Goal: Communication & Community: Ask a question

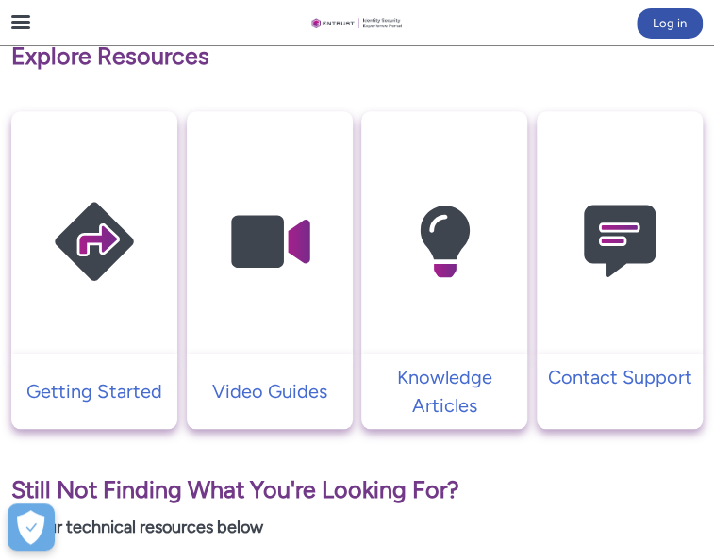
scroll to position [283, 0]
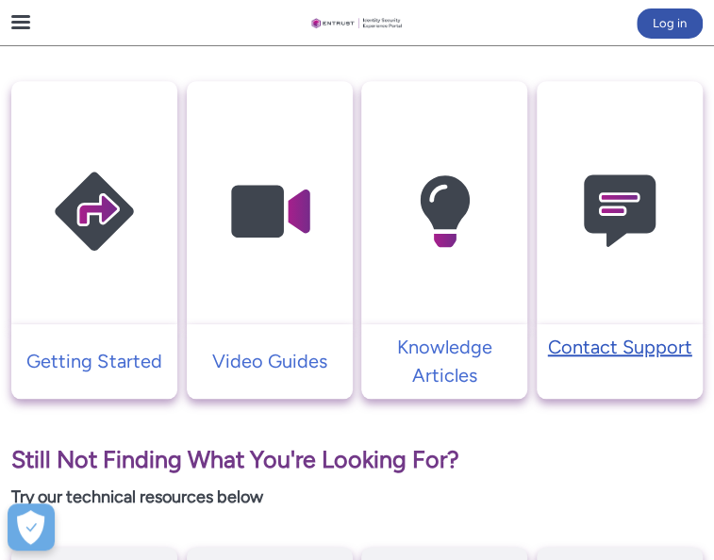
click at [557, 361] on p "Contact Support" at bounding box center [619, 347] width 147 height 28
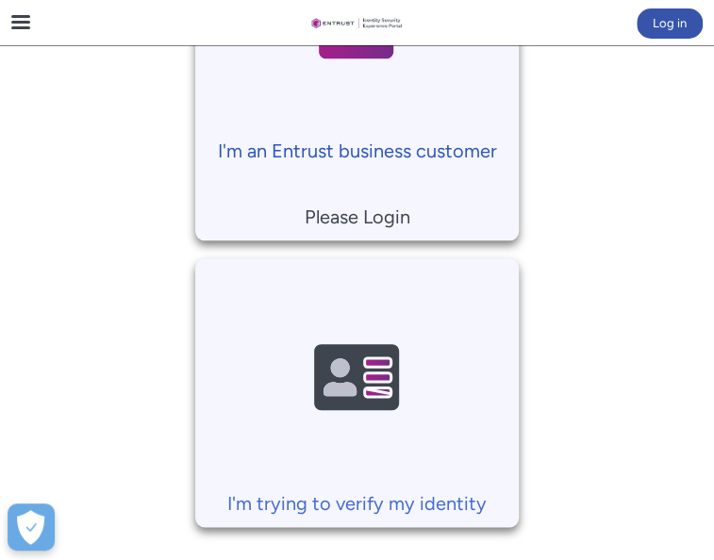
scroll to position [472, 0]
drag, startPoint x: 434, startPoint y: 392, endPoint x: 443, endPoint y: 393, distance: 9.5
click at [433, 392] on img at bounding box center [356, 377] width 179 height 203
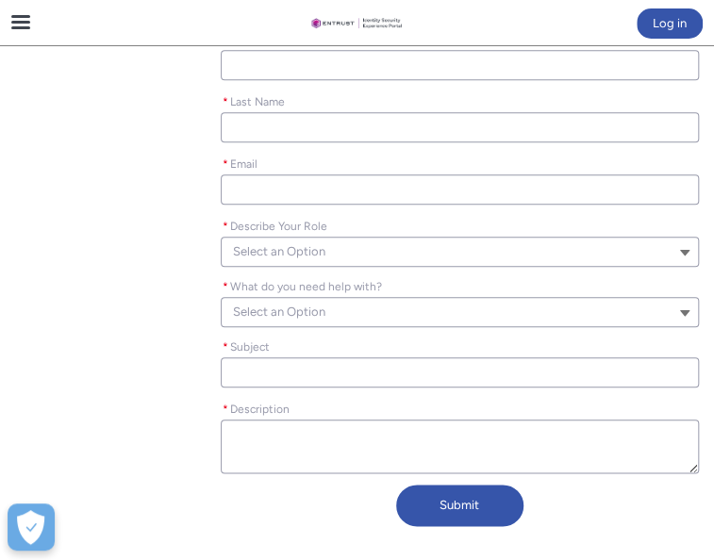
scroll to position [377, 0]
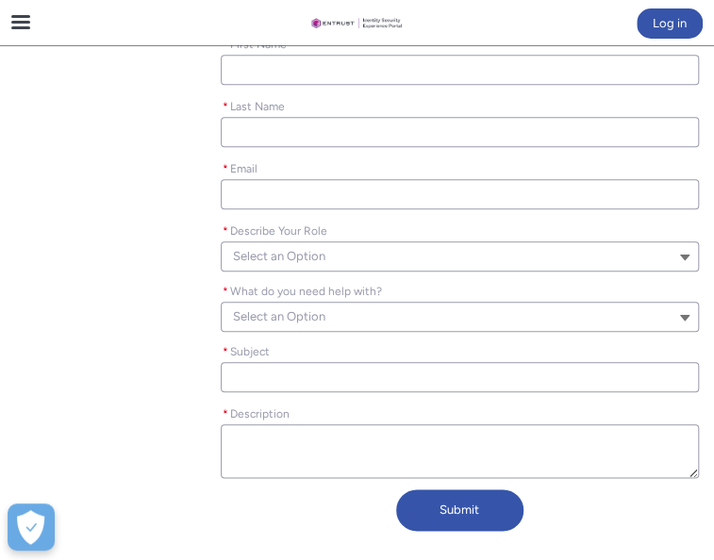
click at [323, 85] on input "* First Name" at bounding box center [460, 70] width 479 height 30
type lightning-primitive-input-simple "a"
type input "a"
type lightning-primitive-input-simple "az"
type input "az"
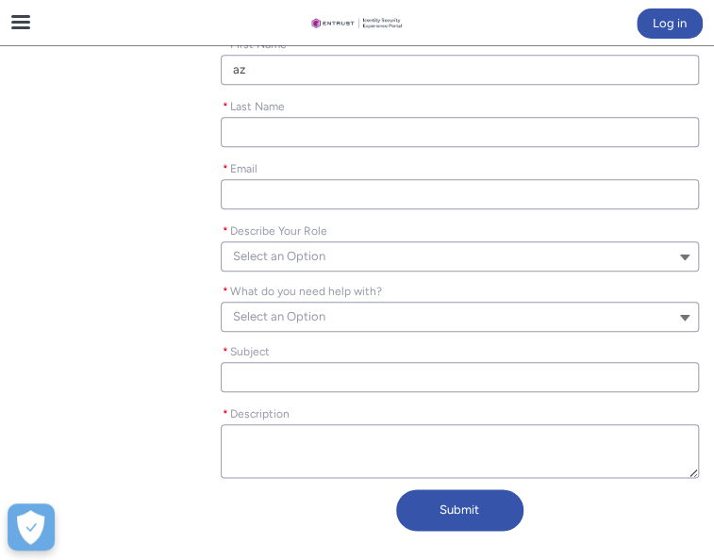
type lightning-primitive-input-simple "aza"
type input "aza"
type lightning-primitive-input-simple "azad"
type input "azad"
type lightning-primitive-input-simple "azade"
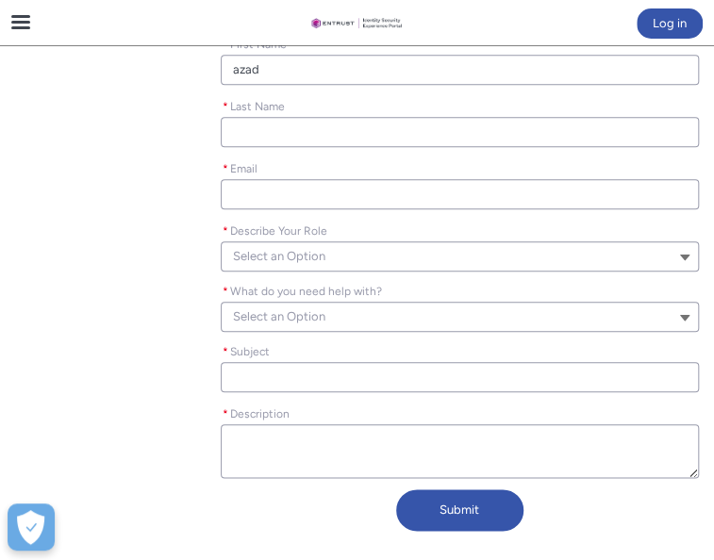
type input "azade"
type lightning-primitive-input-simple "azadeh"
type input "azadeh"
click at [232, 147] on input "* Last Name" at bounding box center [460, 132] width 479 height 30
type lightning-primitive-input-simple "[PERSON_NAME]"
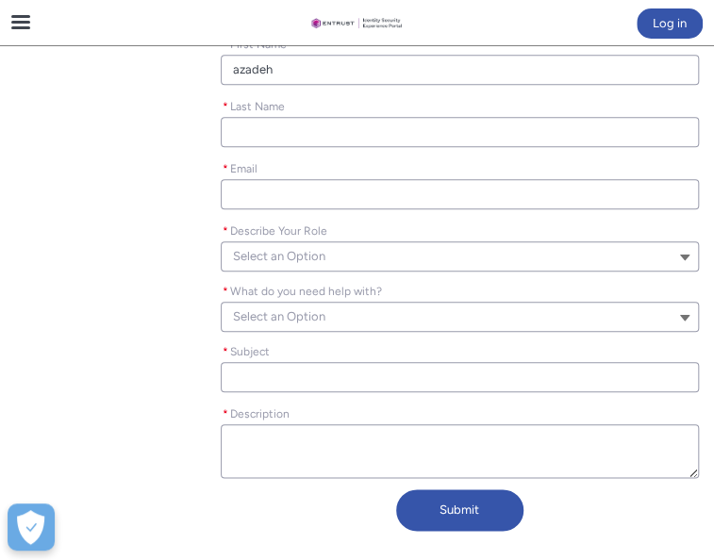
type lightning-primitive-input-simple "[EMAIL_ADDRESS][PERSON_NAME][DOMAIN_NAME]"
type input "[PERSON_NAME]"
type input "[EMAIL_ADDRESS][PERSON_NAME][DOMAIN_NAME]"
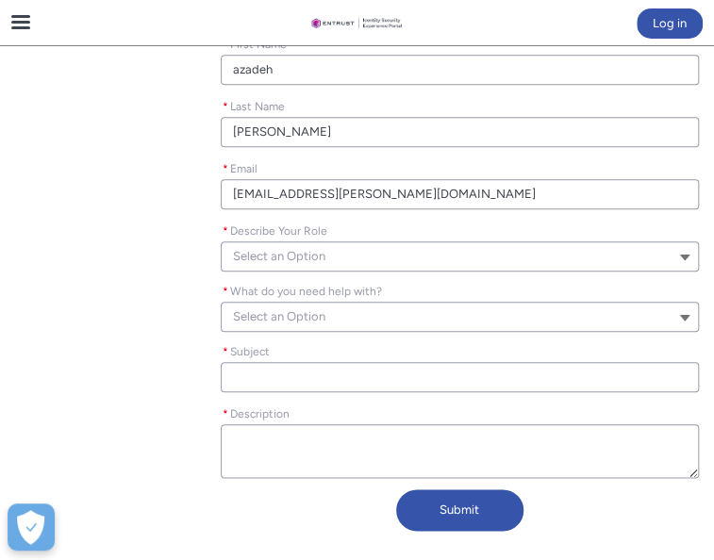
click at [406, 209] on input "[EMAIL_ADDRESS][PERSON_NAME][DOMAIN_NAME]" at bounding box center [460, 194] width 479 height 30
click at [105, 255] on div "Contact Customer Support Tell us how we can help. Please leave this field empty…" at bounding box center [357, 231] width 684 height 616
click at [325, 271] on span "Select an Option" at bounding box center [279, 256] width 92 height 28
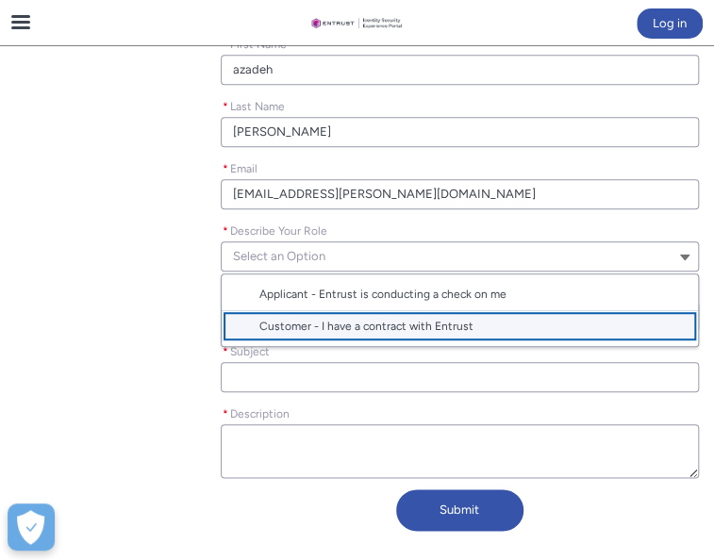
click at [369, 333] on span "Customer - I have a contract with Entrust" at bounding box center [366, 326] width 214 height 13
type lightning-combobox "Customer"
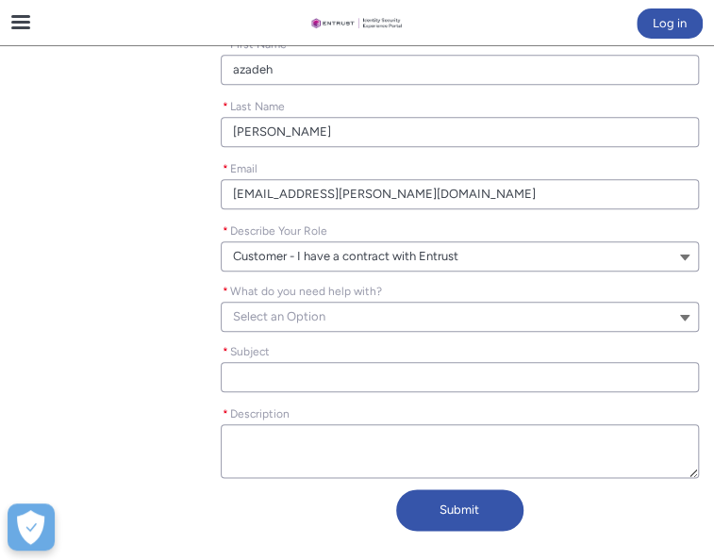
click at [340, 332] on button "Select an Option" at bounding box center [460, 317] width 479 height 30
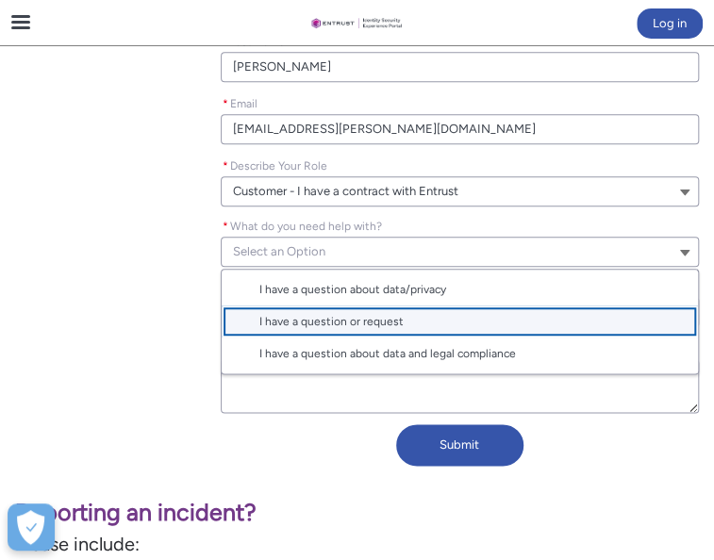
scroll to position [472, 0]
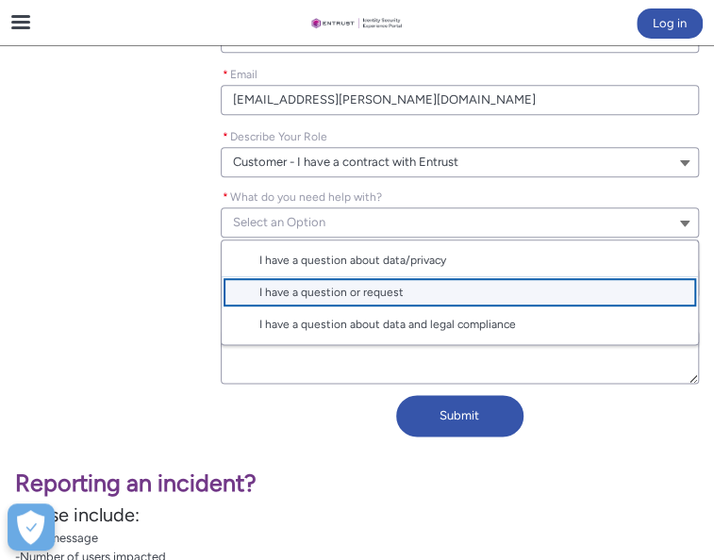
click at [479, 301] on span "I have a question or request" at bounding box center [473, 292] width 428 height 17
type lightning-combobox "I have a question or request"
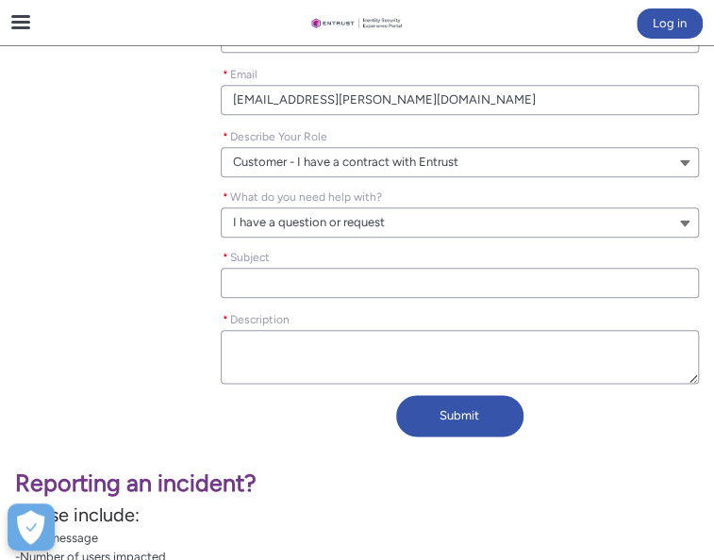
click at [360, 298] on input "* Subject" at bounding box center [460, 283] width 479 height 30
type lightning-primitive-input-simple "c"
type input "c"
type lightning-primitive-input-simple "ca"
type input "ca"
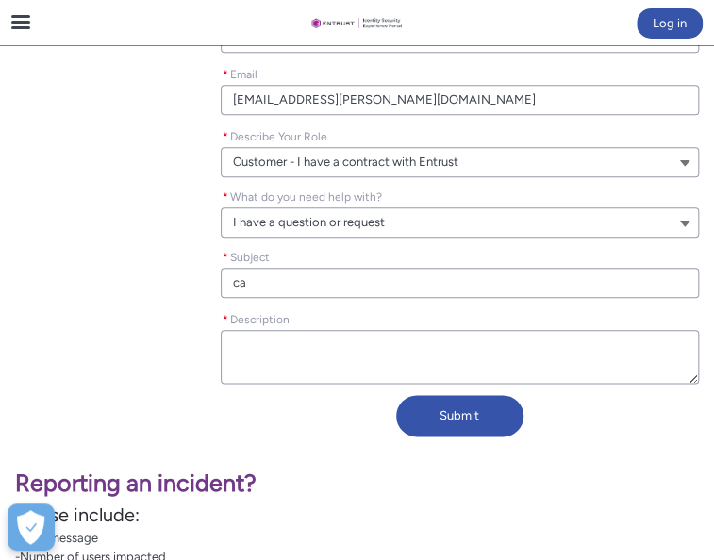
type lightning-primitive-input-simple "can"
type input "can"
type lightning-primitive-input-simple "[PERSON_NAME]"
type input "[PERSON_NAME]"
type lightning-primitive-input-simple "canno"
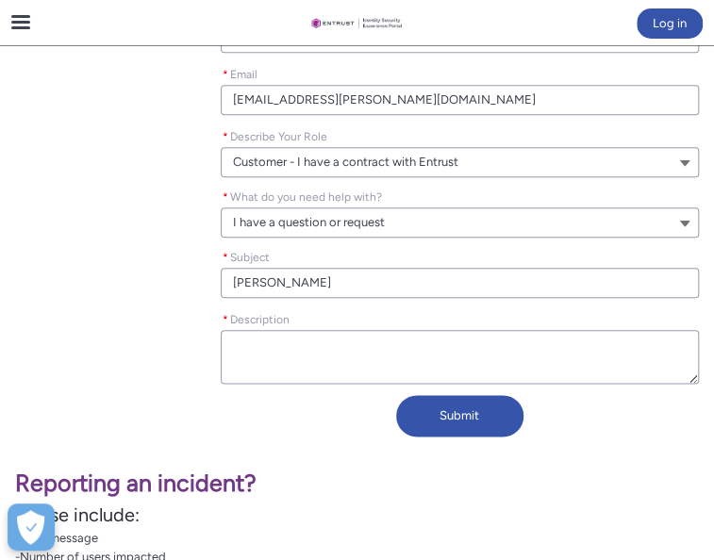
type input "canno"
type lightning-primitive-input-simple "cannot"
type input "cannot"
type lightning-primitive-input-simple "cannot"
type input "cannot"
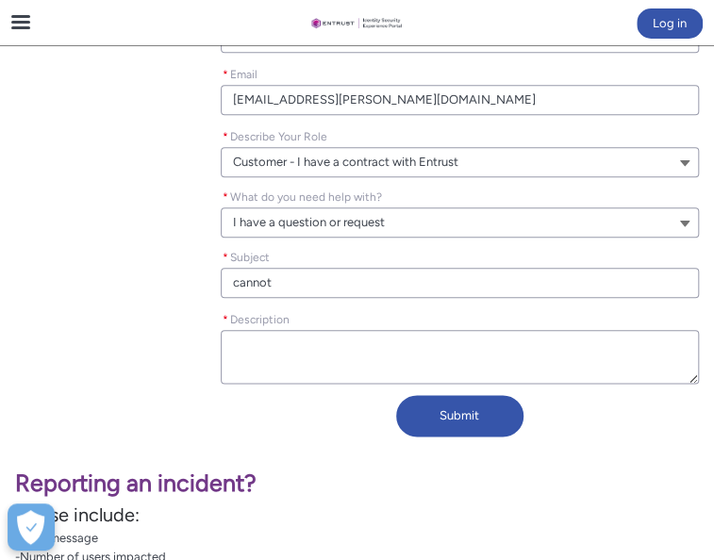
type lightning-primitive-input-simple "cannot l"
type input "cannot l"
type lightning-primitive-input-simple "cannot lo"
type input "cannot lo"
type lightning-primitive-input-simple "cannot log"
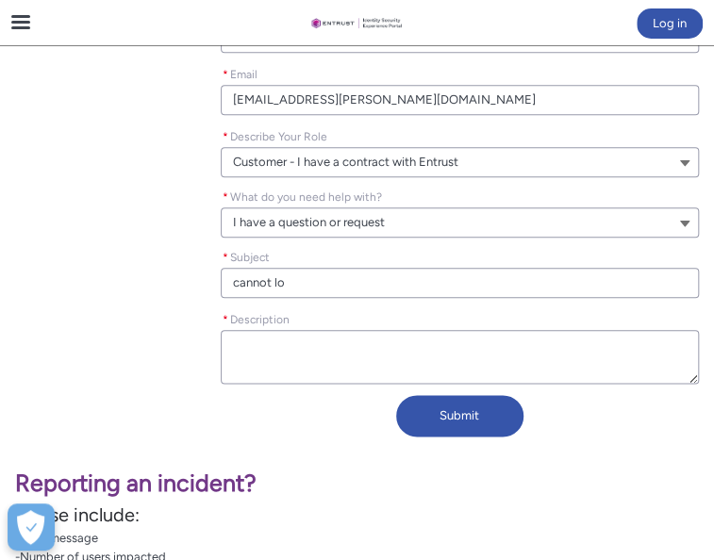
type input "cannot log"
type lightning-primitive-input-simple "cannot logi"
type input "cannot logi"
type lightning-primitive-input-simple "cannot login"
type input "cannot login"
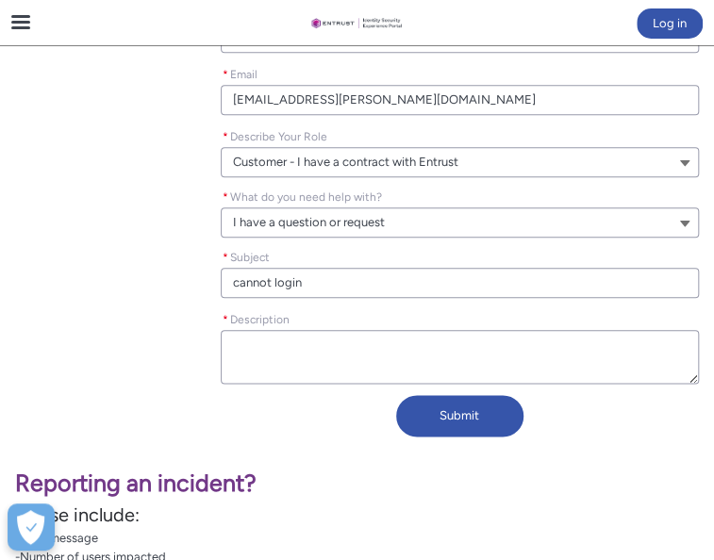
type lightning-primitive-input-simple "cannot login"
type input "cannot login"
type lightning-primitive-input-simple "cannot login t"
type input "cannot login t"
type lightning-primitive-input-simple "cannot login to"
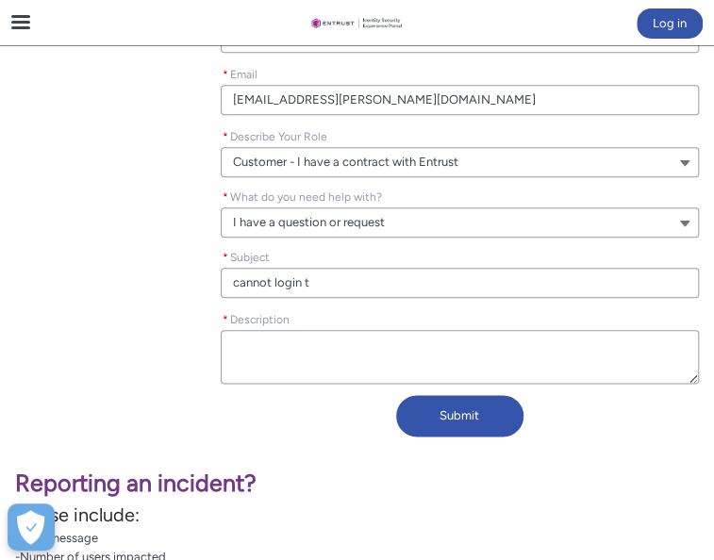
type input "cannot login to"
type lightning-primitive-input-simple "cannot login to"
type input "cannot login to"
type lightning-primitive-input-simple "cannot login to E"
type input "cannot login to E"
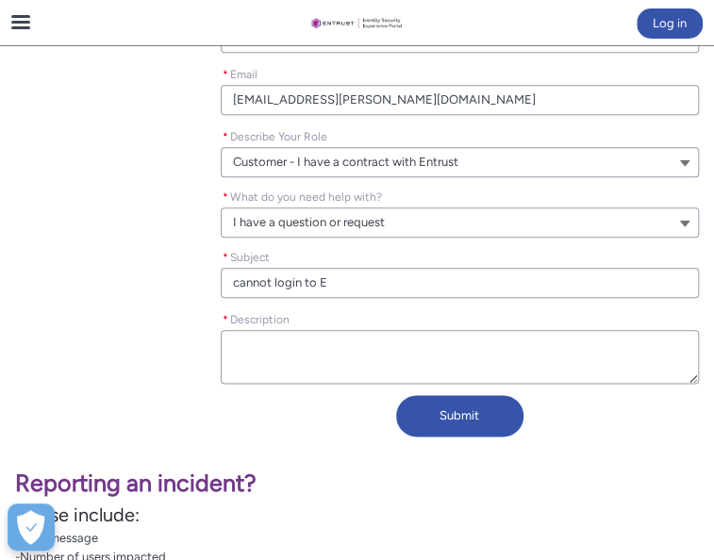
type lightning-primitive-input-simple "cannot login to En"
type input "cannot login to En"
type lightning-primitive-input-simple "cannot login to Ent"
type input "cannot login to Ent"
type lightning-primitive-input-simple "cannot login to Entr"
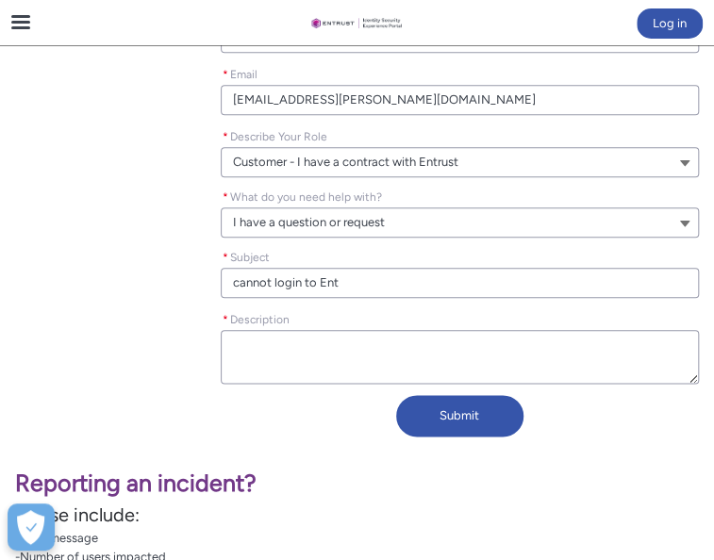
type input "cannot login to Entr"
type lightning-primitive-input-simple "cannot login to Entru"
type input "cannot login to Entru"
type lightning-primitive-input-simple "cannot login to Entrus"
type input "cannot login to Entrus"
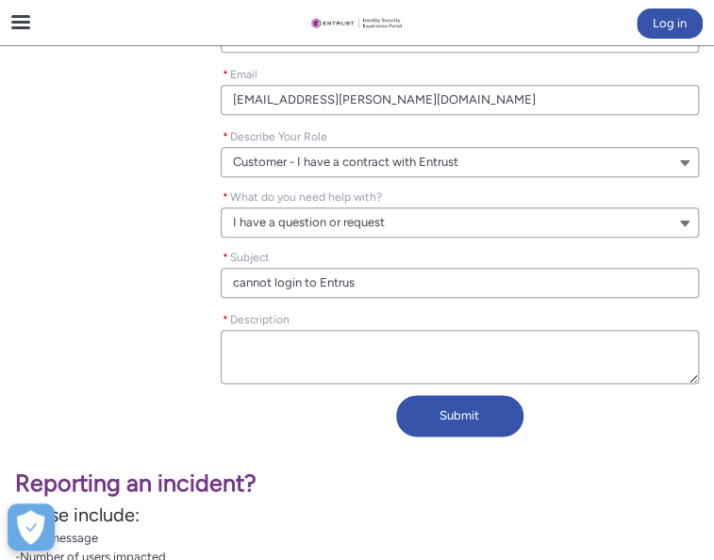
type lightning-primitive-input-simple "cannot login to Entrust"
type input "cannot login to Entrust"
type lightning-primitive-input-simple "cannot login to Entrust"
type input "cannot login to Entrust"
type lightning-primitive-input-simple "cannot login to Entrust p"
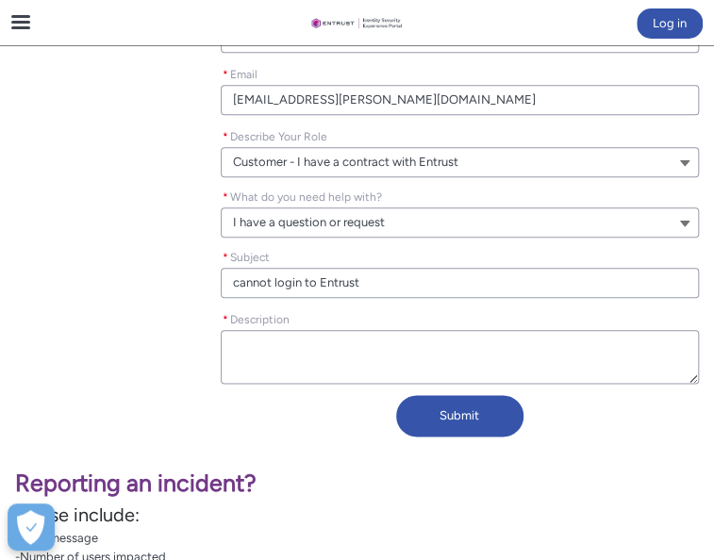
type input "cannot login to Entrust p"
type lightning-primitive-input-simple "cannot login to Entrust po"
type input "cannot login to Entrust po"
type lightning-primitive-input-simple "cannot login to Entrust por"
type input "cannot login to Entrust por"
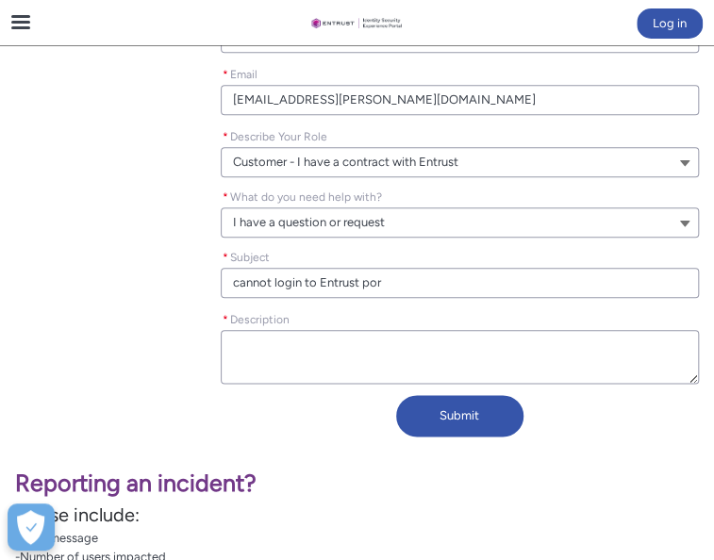
type lightning-primitive-input-simple "cannot login to Entrust port"
type input "cannot login to Entrust port"
type lightning-primitive-input-simple "cannot login to Entrust porta"
type input "cannot login to Entrust porta"
type lightning-primitive-input-simple "cannot login to Entrust portal"
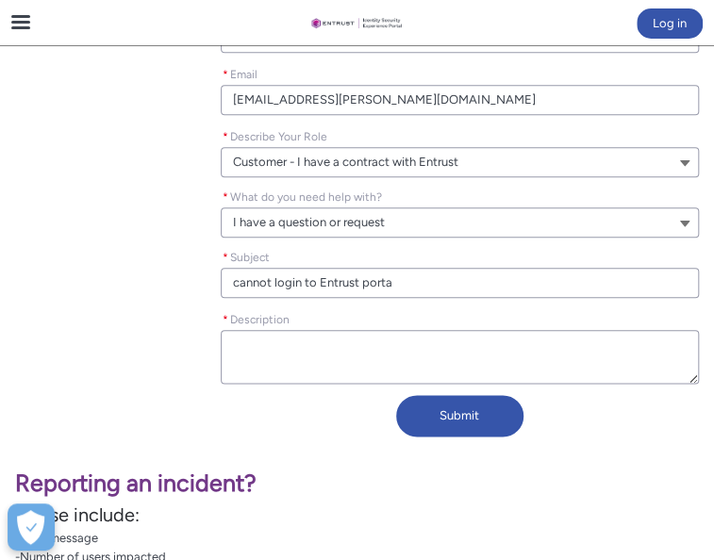
type input "cannot login to Entrust portal"
type lightning-primitive-input-simple "cannot login to Entrust portal"
type input "cannot login to Entrust portal"
click at [334, 384] on textarea "* Description" at bounding box center [460, 357] width 479 height 54
type lightning-textarea "H"
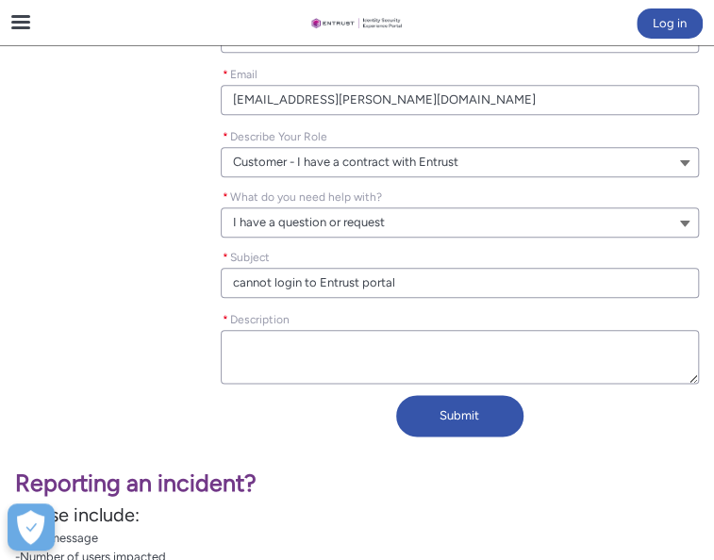
type textarea "H"
type lightning-textarea "He"
type textarea "He"
type lightning-textarea "Hel"
type textarea "Hel"
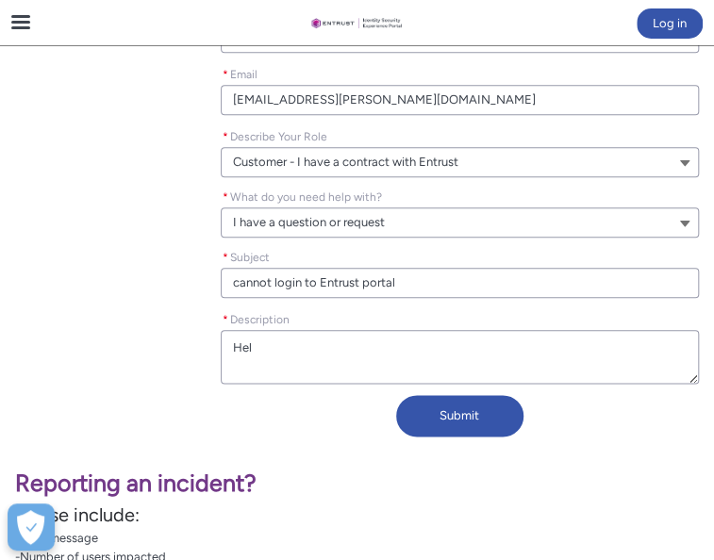
type lightning-textarea "Hell"
type textarea "Hell"
type lightning-textarea "Hello"
type textarea "Hello"
type lightning-textarea "Hello"
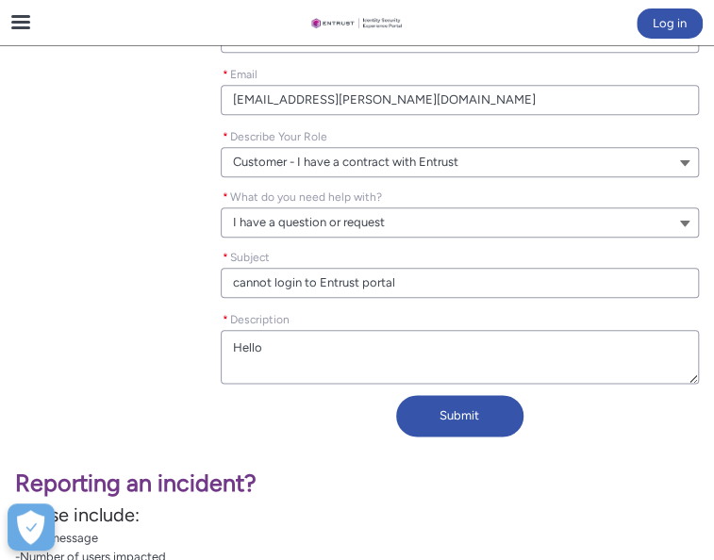
type textarea "Hello"
type lightning-textarea "Hello"
type textarea "Hello"
paste textarea "[URL][DOMAIN_NAME]"
type lightning-textarea "Hello [URL][DOMAIN_NAME]"
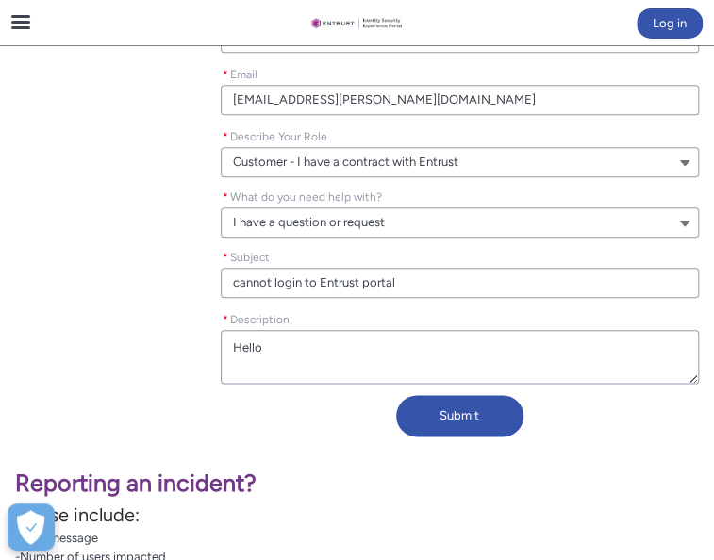
type textarea "Hello [URL][DOMAIN_NAME]"
type lightning-textarea "Hello [URL][DOMAIN_NAME]"
type textarea "Hello [URL][DOMAIN_NAME]"
type lightning-textarea "Hello [URL][DOMAIN_NAME] u"
type textarea "Hello [URL][DOMAIN_NAME] u"
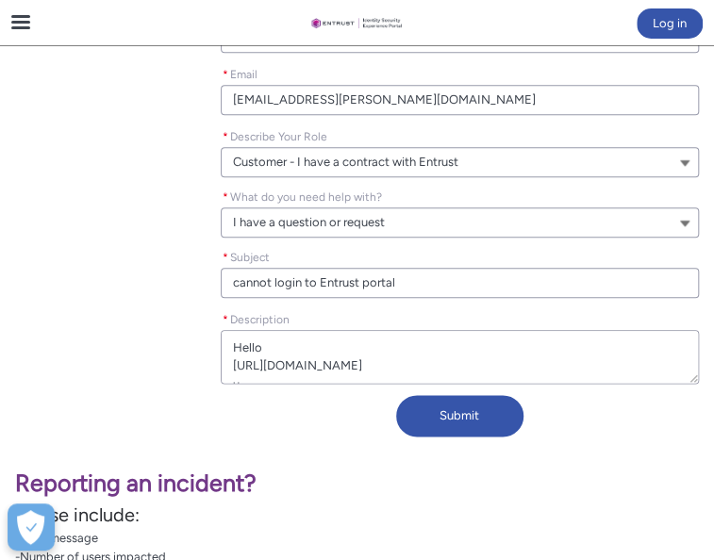
type lightning-textarea "Hello [URL][DOMAIN_NAME] us"
type textarea "Hello [URL][DOMAIN_NAME] us"
type lightning-textarea "Hello [URL][DOMAIN_NAME] use"
type textarea "Hello [URL][DOMAIN_NAME] use"
type lightning-textarea "Hello [URL][DOMAIN_NAME] user"
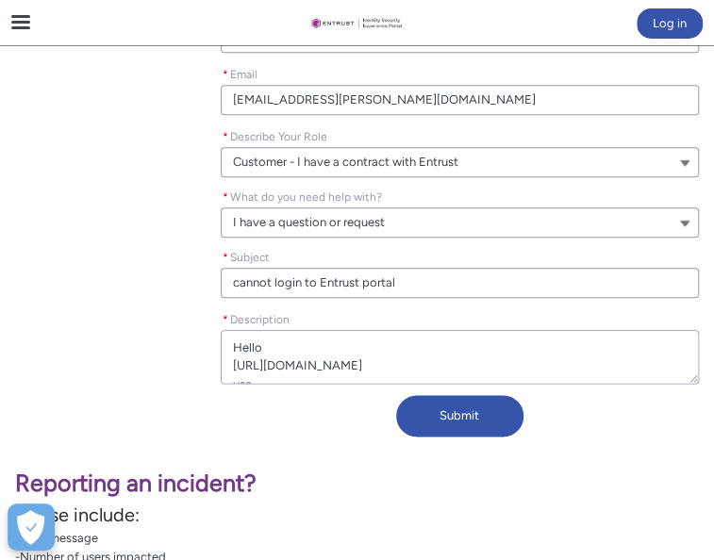
type textarea "Hello [URL][DOMAIN_NAME] user"
type lightning-textarea "Hello [URL][DOMAIN_NAME] usern"
type textarea "Hello [URL][DOMAIN_NAME] usern"
type lightning-textarea "Hello [URL][DOMAIN_NAME] userna"
type textarea "Hello [URL][DOMAIN_NAME] userna"
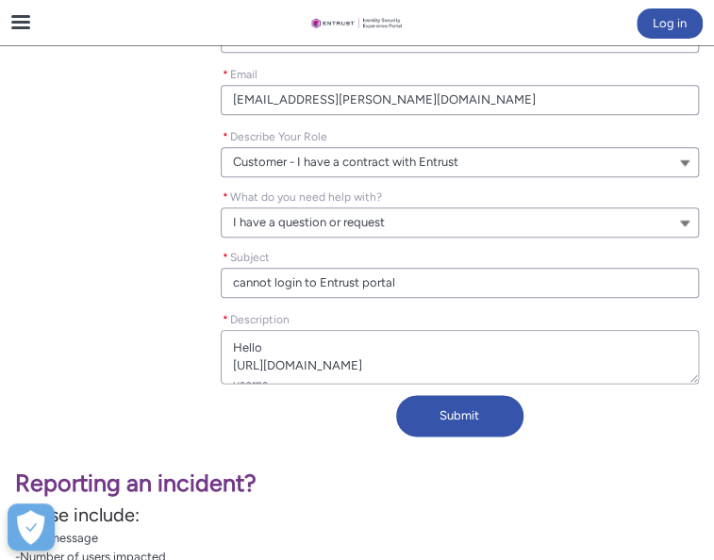
type lightning-textarea "Hello [URL][DOMAIN_NAME] usernam"
type textarea "Hello [URL][DOMAIN_NAME] usernam"
type lightning-textarea "Hello [URL][DOMAIN_NAME] username"
type textarea "Hello [URL][DOMAIN_NAME] username"
type lightning-textarea "Hello [URL][DOMAIN_NAME] username"
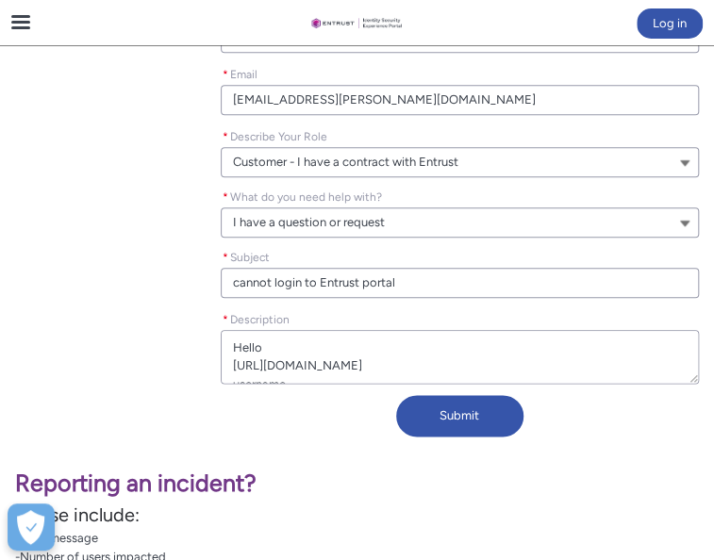
type textarea "Hello [URL][DOMAIN_NAME] username"
type lightning-textarea "Hello [URL][DOMAIN_NAME] username :"
type textarea "Hello [URL][DOMAIN_NAME] username :"
type lightning-textarea "Hello [URL][DOMAIN_NAME] username :"
type textarea "Hello [URL][DOMAIN_NAME] username :"
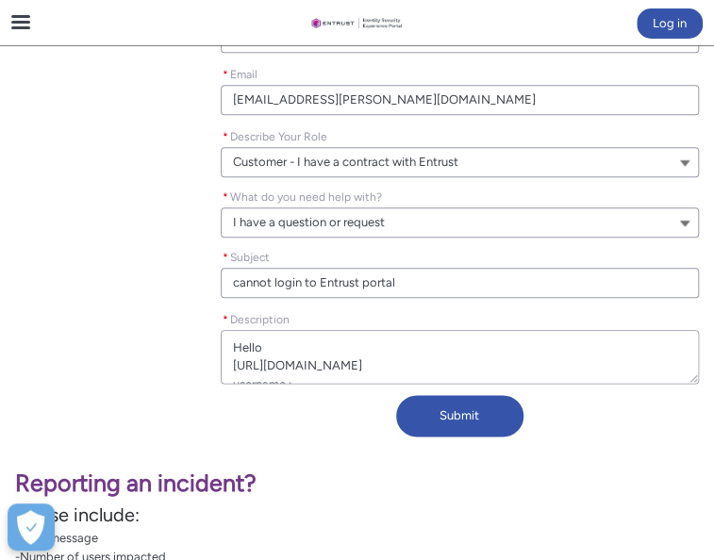
type lightning-textarea "Hello [URL][DOMAIN_NAME] username : a"
type textarea "Hello [URL][DOMAIN_NAME] username : a"
type lightning-textarea "Hello [URL][DOMAIN_NAME] username : ag"
type textarea "Hello [URL][DOMAIN_NAME] username : ag"
type lightning-textarea "Hello [URL][DOMAIN_NAME] username : age"
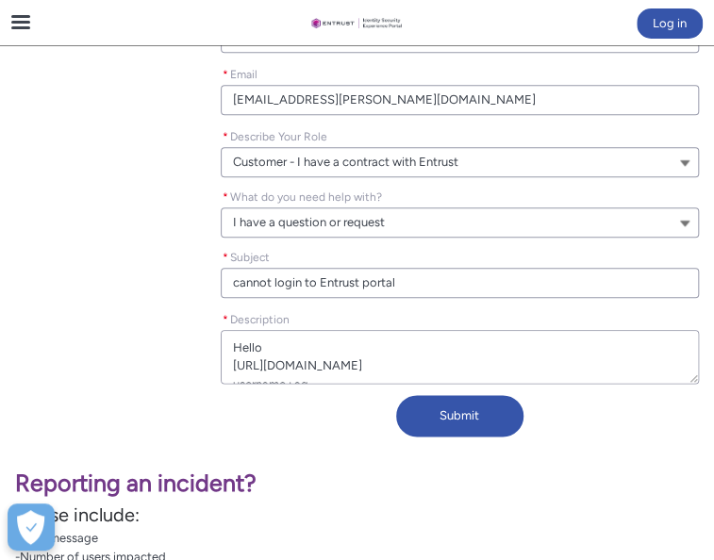
type textarea "Hello [URL][DOMAIN_NAME] username : age"
type lightning-textarea "Hello [URL][DOMAIN_NAME] username : ager"
type textarea "Hello [URL][DOMAIN_NAME] username : ager"
type lightning-textarea "Hello [URL][DOMAIN_NAME] username : agera"
type textarea "Hello [URL][DOMAIN_NAME] username : agera"
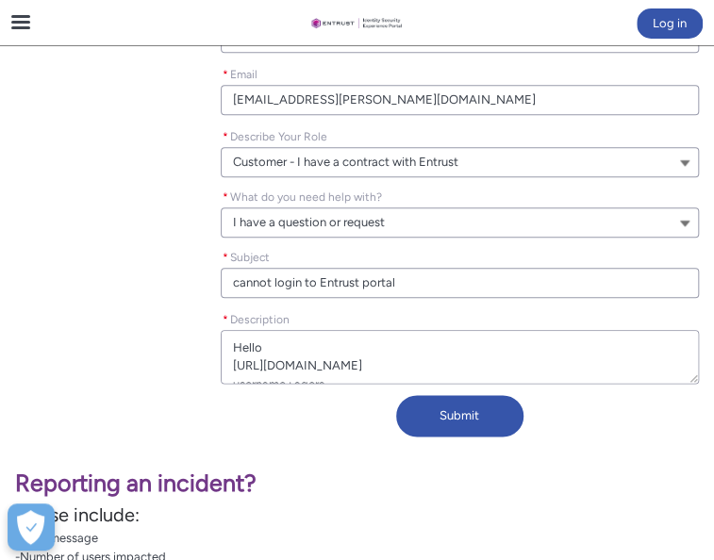
type lightning-textarea "Hello [URL][DOMAIN_NAME] username : ageram"
type textarea "Hello [URL][DOMAIN_NAME] username : ageram"
type lightning-textarea "Hello [URL][DOMAIN_NAME] username : agerami"
type textarea "Hello [URL][DOMAIN_NAME] username : agerami"
type lightning-textarea "Hello [URL][DOMAIN_NAME] username : agerami@"
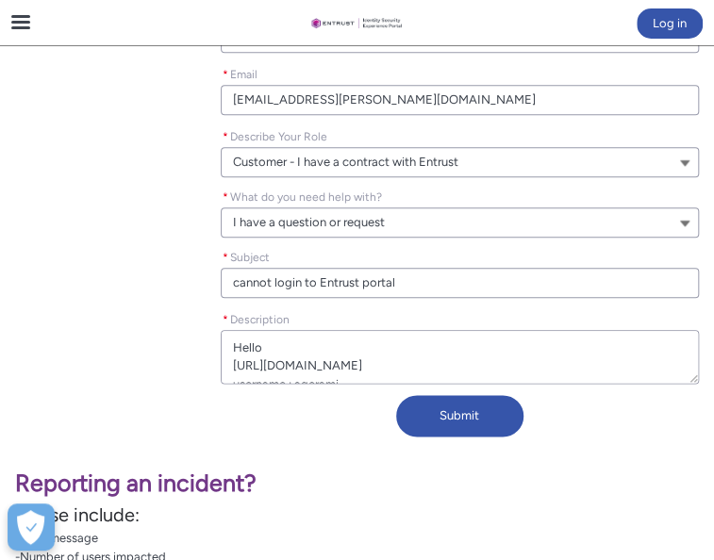
type textarea "Hello [URL][DOMAIN_NAME] username : agerami@"
type lightning-textarea "Hello [URL][DOMAIN_NAME] username : agerami@c"
type textarea "Hello [URL][DOMAIN_NAME] username : agerami@c"
type lightning-textarea "Hello [URL][DOMAIN_NAME] username : agerami@ca"
type textarea "Hello [URL][DOMAIN_NAME] username : agerami@ca"
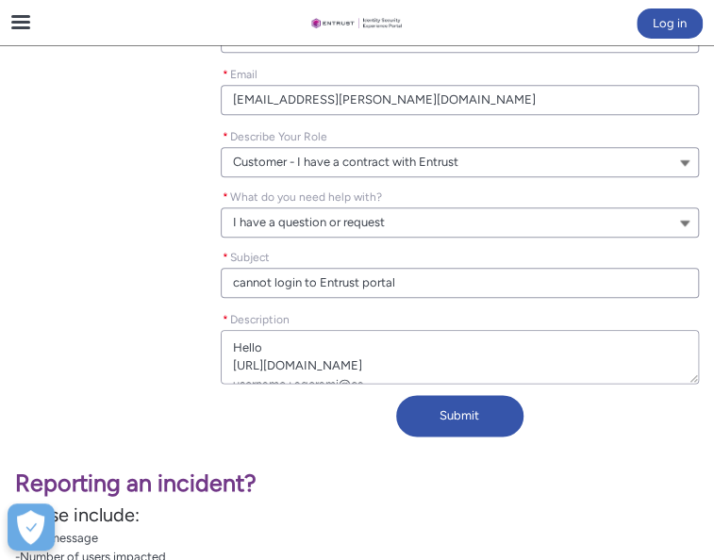
type lightning-textarea "Hello [URL][DOMAIN_NAME] username : agerami@cae"
type textarea "Hello [URL][DOMAIN_NAME] username : agerami@cae"
type lightning-textarea "Hello [URL][DOMAIN_NAME] username : agerami@cae."
type textarea "Hello [URL][DOMAIN_NAME] username : agerami@cae."
type lightning-textarea "Hello [URL][DOMAIN_NAME] username : agerami@cae.c"
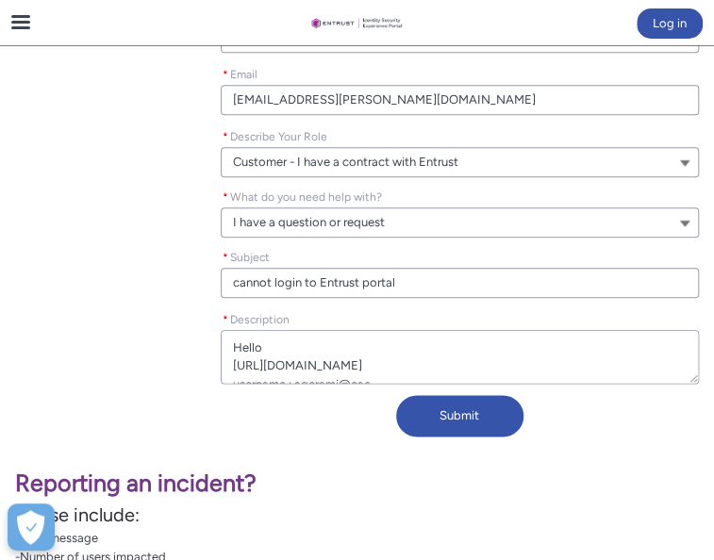
type textarea "Hello [URL][DOMAIN_NAME] username : agerami@cae.c"
type lightning-textarea "Hello [URL][DOMAIN_NAME] username : [EMAIL_ADDRESS][DOMAIN_NAME]"
type textarea "Hello [URL][DOMAIN_NAME] username : [EMAIL_ADDRESS][DOMAIN_NAME]"
type lightning-textarea "Hello [URL][DOMAIN_NAME] username : [EMAIL_ADDRESS][DOMAIN_NAME]"
type textarea "Hello [URL][DOMAIN_NAME] username : [EMAIL_ADDRESS][DOMAIN_NAME]"
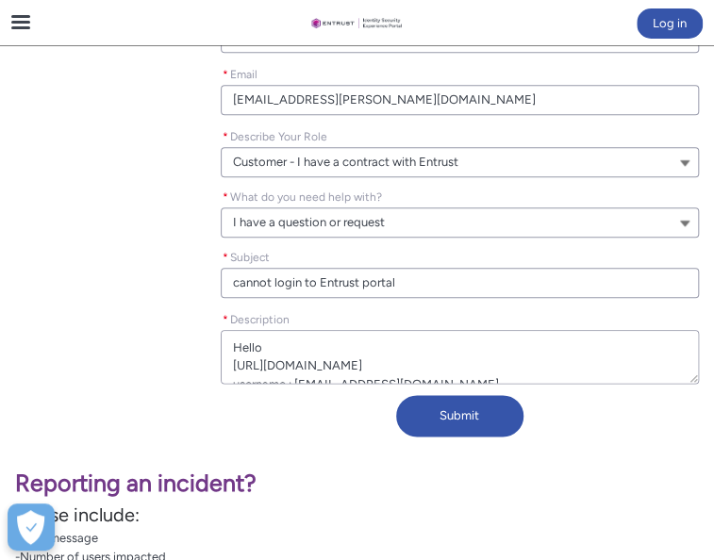
type lightning-textarea "Hello [URL][DOMAIN_NAME] username : [EMAIL_ADDRESS][DOMAIN_NAME]"
type textarea "Hello [URL][DOMAIN_NAME] username : [EMAIL_ADDRESS][DOMAIN_NAME]"
type lightning-textarea "Hello [URL][DOMAIN_NAME] username : [EMAIL_ADDRESS][DOMAIN_NAME] t"
type textarea "Hello [URL][DOMAIN_NAME] username : [EMAIL_ADDRESS][DOMAIN_NAME] t"
type lightning-textarea "Hello [URL][DOMAIN_NAME] username : [EMAIL_ADDRESS][DOMAIN_NAME] th"
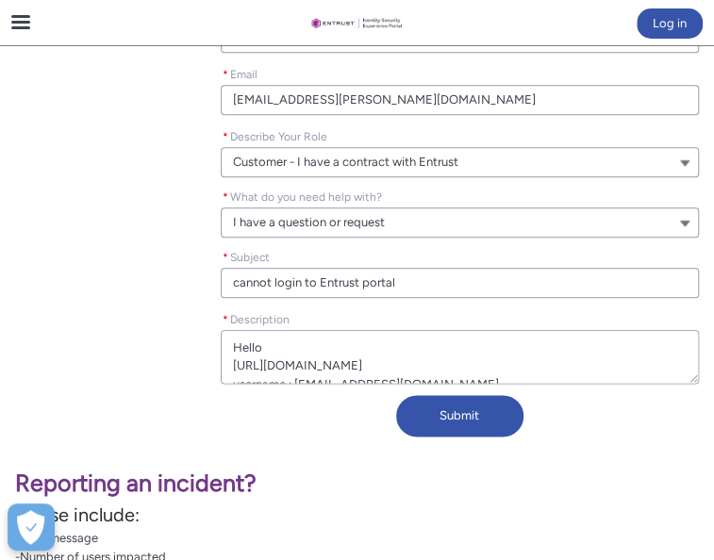
type textarea "Hello [URL][DOMAIN_NAME] username : [EMAIL_ADDRESS][DOMAIN_NAME] th"
type lightning-textarea "Hello [URL][DOMAIN_NAME] username : [EMAIL_ADDRESS][DOMAIN_NAME] the"
type textarea "Hello [URL][DOMAIN_NAME] username : [EMAIL_ADDRESS][DOMAIN_NAME] the"
type lightning-textarea "Hello [URL][DOMAIN_NAME] username : [EMAIL_ADDRESS][DOMAIN_NAME] ther"
type textarea "Hello [URL][DOMAIN_NAME] username : [EMAIL_ADDRESS][DOMAIN_NAME] ther"
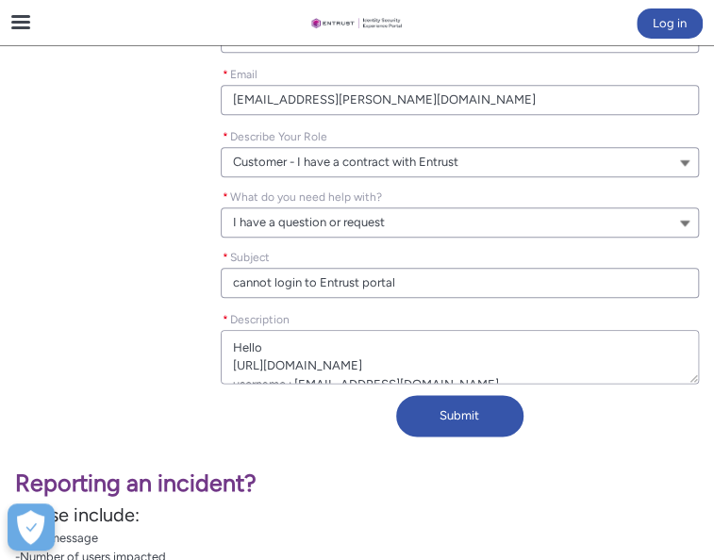
type lightning-textarea "Hello [URL][DOMAIN_NAME] username : [EMAIL_ADDRESS][DOMAIN_NAME] there"
type textarea "Hello [URL][DOMAIN_NAME] username : [EMAIL_ADDRESS][DOMAIN_NAME] there"
type lightning-textarea "Hello [URL][DOMAIN_NAME] username : [EMAIL_ADDRESS][DOMAIN_NAME] there"
type textarea "Hello [URL][DOMAIN_NAME] username : [EMAIL_ADDRESS][DOMAIN_NAME] there"
type lightning-textarea "Hello [URL][DOMAIN_NAME] username : [EMAIL_ADDRESS][DOMAIN_NAME] there i"
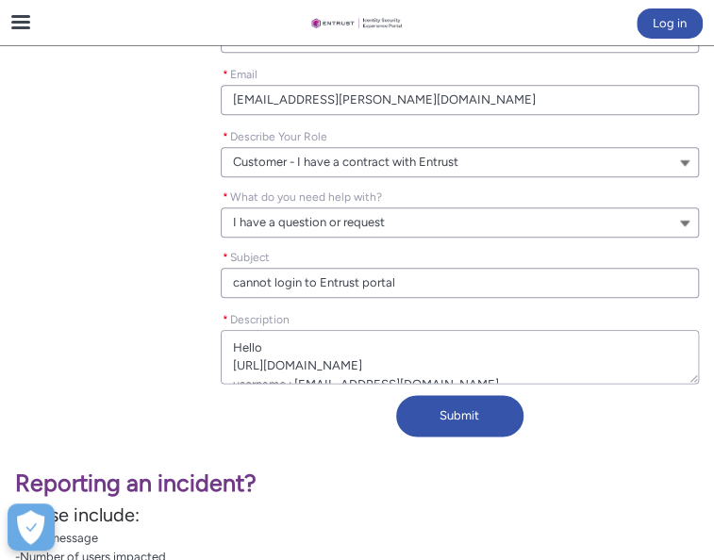
type textarea "Hello [URL][DOMAIN_NAME] username : [EMAIL_ADDRESS][DOMAIN_NAME] there i"
type lightning-textarea "Hello [URL][DOMAIN_NAME] username : [EMAIL_ADDRESS][DOMAIN_NAME] there is"
type textarea "Hello [URL][DOMAIN_NAME] username : [EMAIL_ADDRESS][DOMAIN_NAME] there is"
type lightning-textarea "Hello [URL][DOMAIN_NAME] username : [EMAIL_ADDRESS][DOMAIN_NAME] there is"
type textarea "Hello [URL][DOMAIN_NAME] username : [EMAIL_ADDRESS][DOMAIN_NAME] there is"
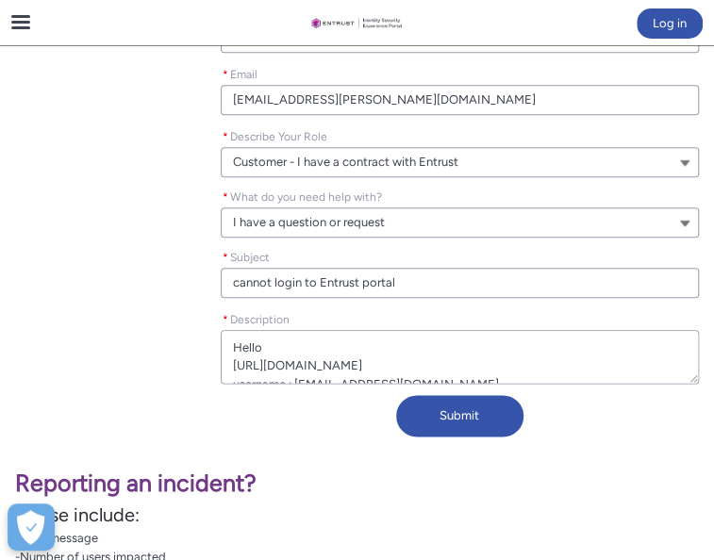
type lightning-textarea "Hello [URL][DOMAIN_NAME] username : [EMAIL_ADDRESS][DOMAIN_NAME] there is n"
type textarea "Hello [URL][DOMAIN_NAME] username : [EMAIL_ADDRESS][DOMAIN_NAME] there is n"
type lightning-textarea "Hello [URL][DOMAIN_NAME] username : [EMAIL_ADDRESS][DOMAIN_NAME] there is no"
type textarea "Hello [URL][DOMAIN_NAME] username : [EMAIL_ADDRESS][DOMAIN_NAME] there is no"
type lightning-textarea "Hello [URL][DOMAIN_NAME] username : [EMAIL_ADDRESS][DOMAIN_NAME] there is no"
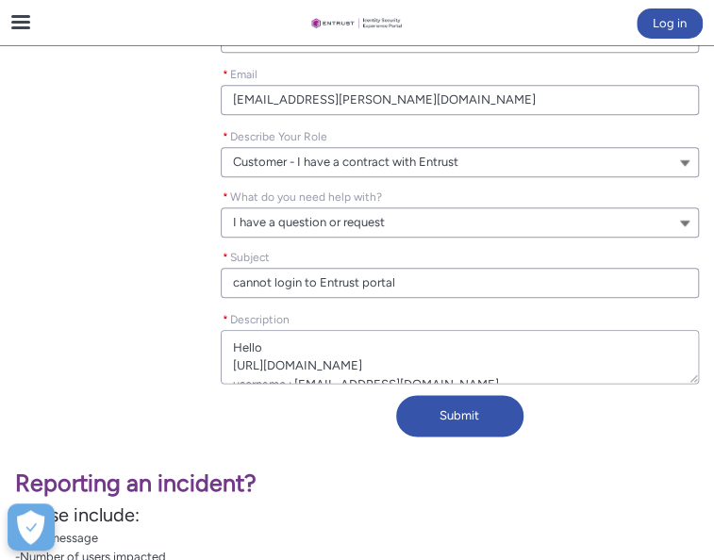
type textarea "Hello [URL][DOMAIN_NAME] username : [EMAIL_ADDRESS][DOMAIN_NAME] there is no"
type lightning-textarea "Hello [URL][DOMAIN_NAME] username : [EMAIL_ADDRESS][DOMAIN_NAME] there is no e"
type textarea "Hello [URL][DOMAIN_NAME] username : [EMAIL_ADDRESS][DOMAIN_NAME] there is no e"
type lightning-textarea "Hello [URL][DOMAIN_NAME] username : [EMAIL_ADDRESS][DOMAIN_NAME] there is no er"
type textarea "Hello [URL][DOMAIN_NAME] username : [EMAIL_ADDRESS][DOMAIN_NAME] there is no er"
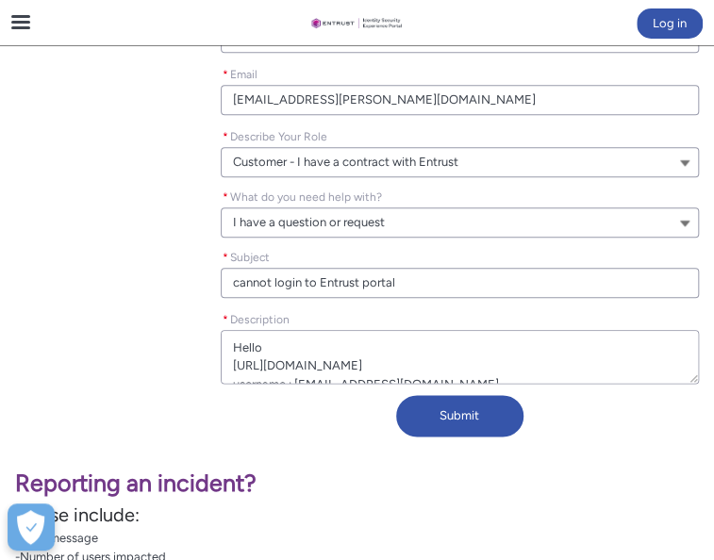
type lightning-textarea "Hello [URL][DOMAIN_NAME] username : [EMAIL_ADDRESS][DOMAIN_NAME] there is no err"
type textarea "Hello [URL][DOMAIN_NAME] username : [EMAIL_ADDRESS][DOMAIN_NAME] there is no err"
type lightning-textarea "Hello [URL][DOMAIN_NAME] username : [EMAIL_ADDRESS][DOMAIN_NAME] there is no er…"
type textarea "Hello [URL][DOMAIN_NAME] username : [EMAIL_ADDRESS][DOMAIN_NAME] there is no er…"
type lightning-textarea "Hello [URL][DOMAIN_NAME] username : [EMAIL_ADDRESS][DOMAIN_NAME] there is no er…"
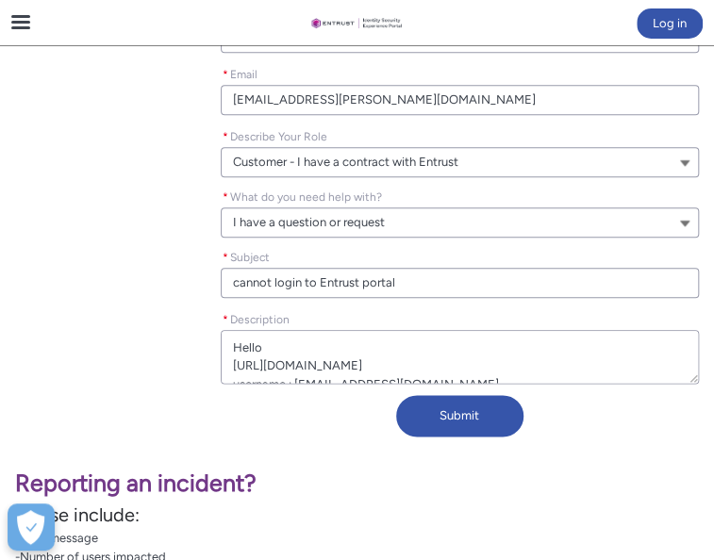
type textarea "Hello [URL][DOMAIN_NAME] username : [EMAIL_ADDRESS][DOMAIN_NAME] there is no er…"
type lightning-textarea "Hello [URL][DOMAIN_NAME] username : [EMAIL_ADDRESS][DOMAIN_NAME] there is no er…"
type textarea "Hello [URL][DOMAIN_NAME] username : [EMAIL_ADDRESS][DOMAIN_NAME] there is no er…"
type lightning-textarea "Hello [URL][DOMAIN_NAME] username : [EMAIL_ADDRESS][DOMAIN_NAME] there is no er…"
type textarea "Hello [URL][DOMAIN_NAME] username : [EMAIL_ADDRESS][DOMAIN_NAME] there is no er…"
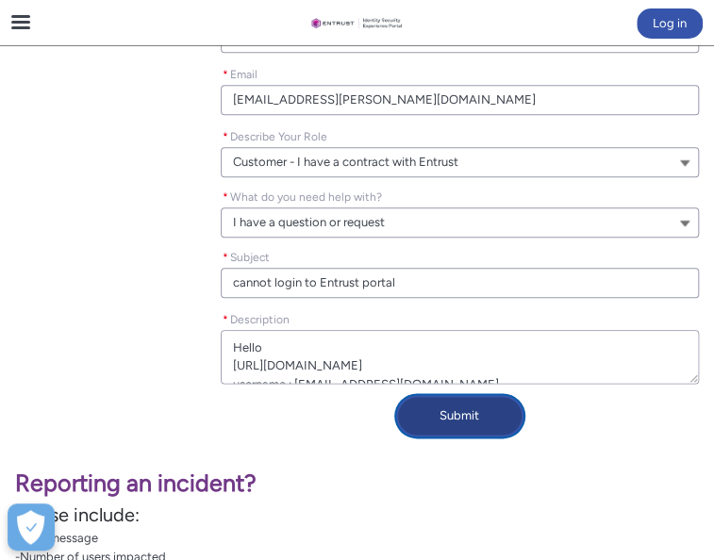
click at [461, 437] on button "Submit" at bounding box center [459, 415] width 127 height 41
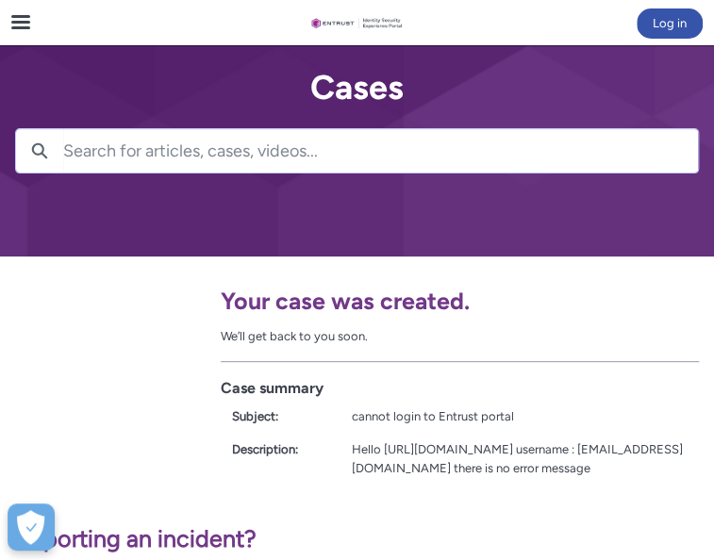
scroll to position [0, 0]
